Goal: Information Seeking & Learning: Learn about a topic

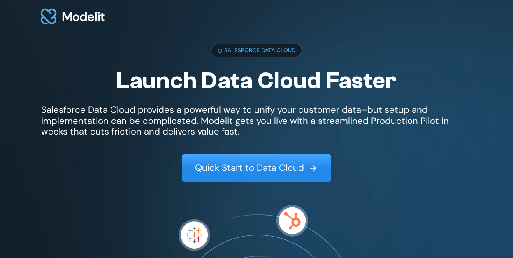
click at [274, 176] on link "Quick Start to Data Cloud" at bounding box center [256, 167] width 149 height 27
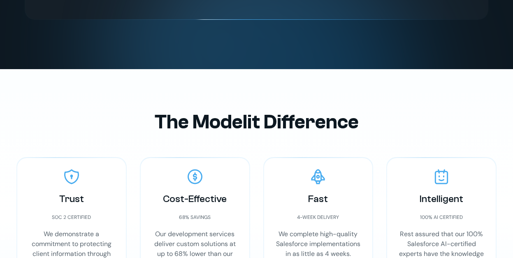
scroll to position [1989, 0]
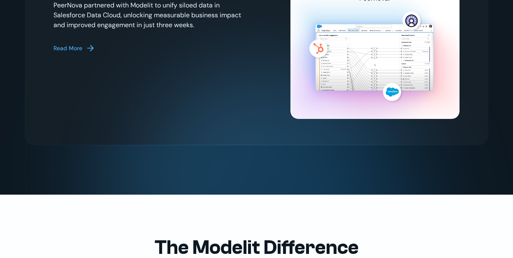
click at [60, 47] on div "Read More" at bounding box center [67, 48] width 29 height 9
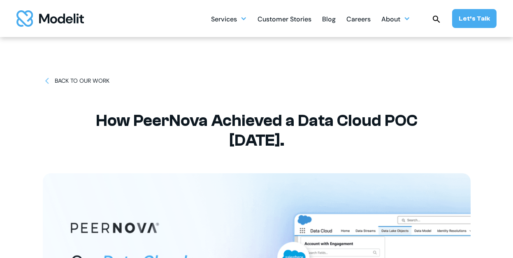
click at [44, 79] on img at bounding box center [47, 80] width 9 height 9
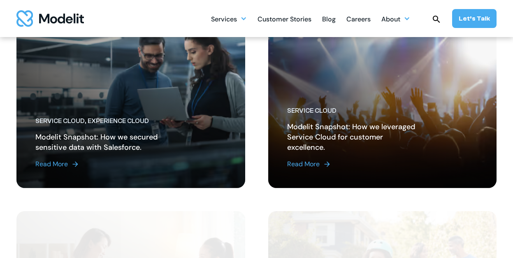
scroll to position [863, 0]
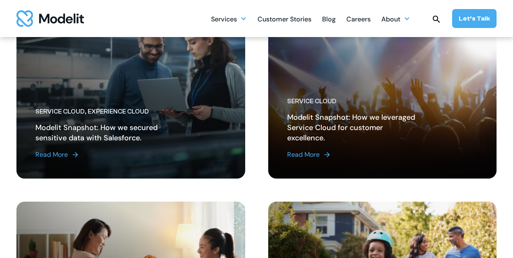
click at [72, 153] on img at bounding box center [75, 154] width 8 height 8
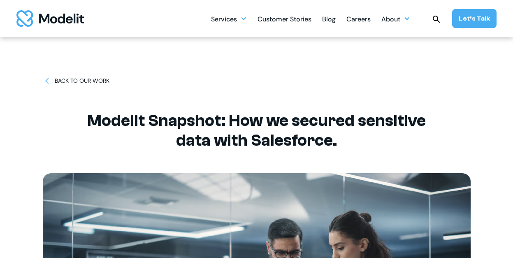
click at [91, 80] on div "BACK TO OUR WORK" at bounding box center [82, 80] width 55 height 9
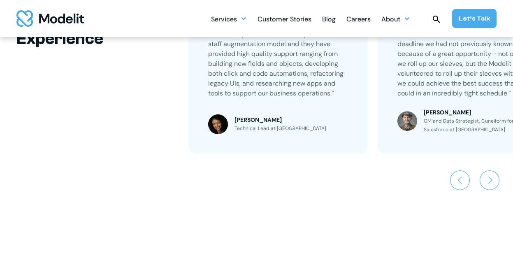
scroll to position [658, 0]
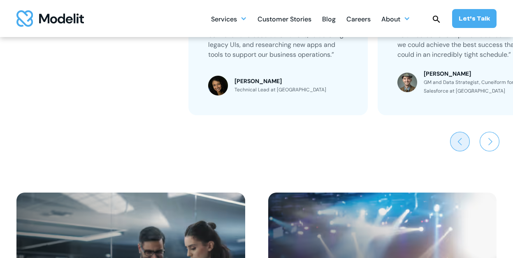
click at [464, 134] on img "Previous slide" at bounding box center [460, 142] width 20 height 20
